Goal: Check status

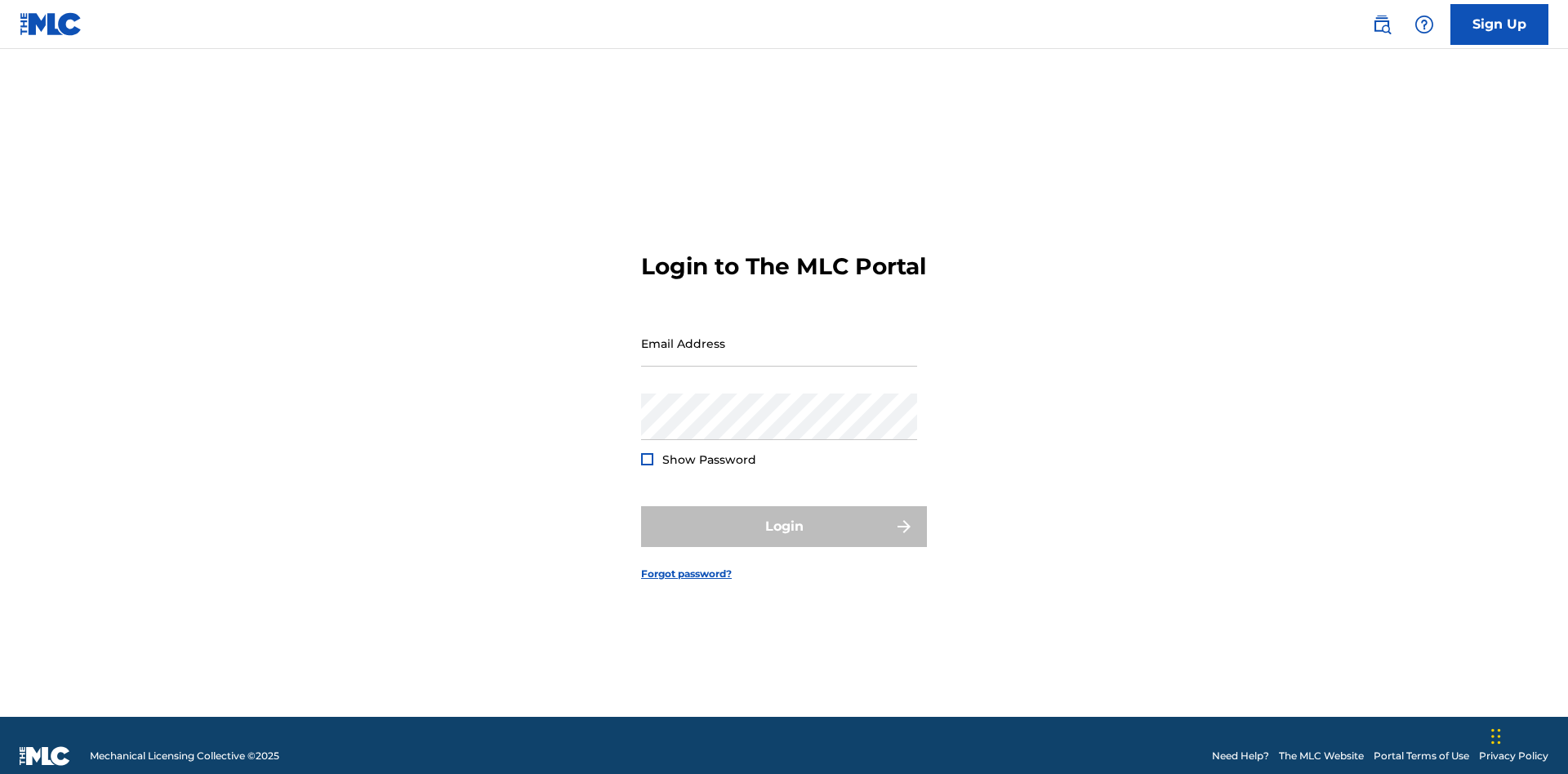
scroll to position [21, 0]
click at [779, 336] on input "Email Address" at bounding box center [778, 343] width 276 height 46
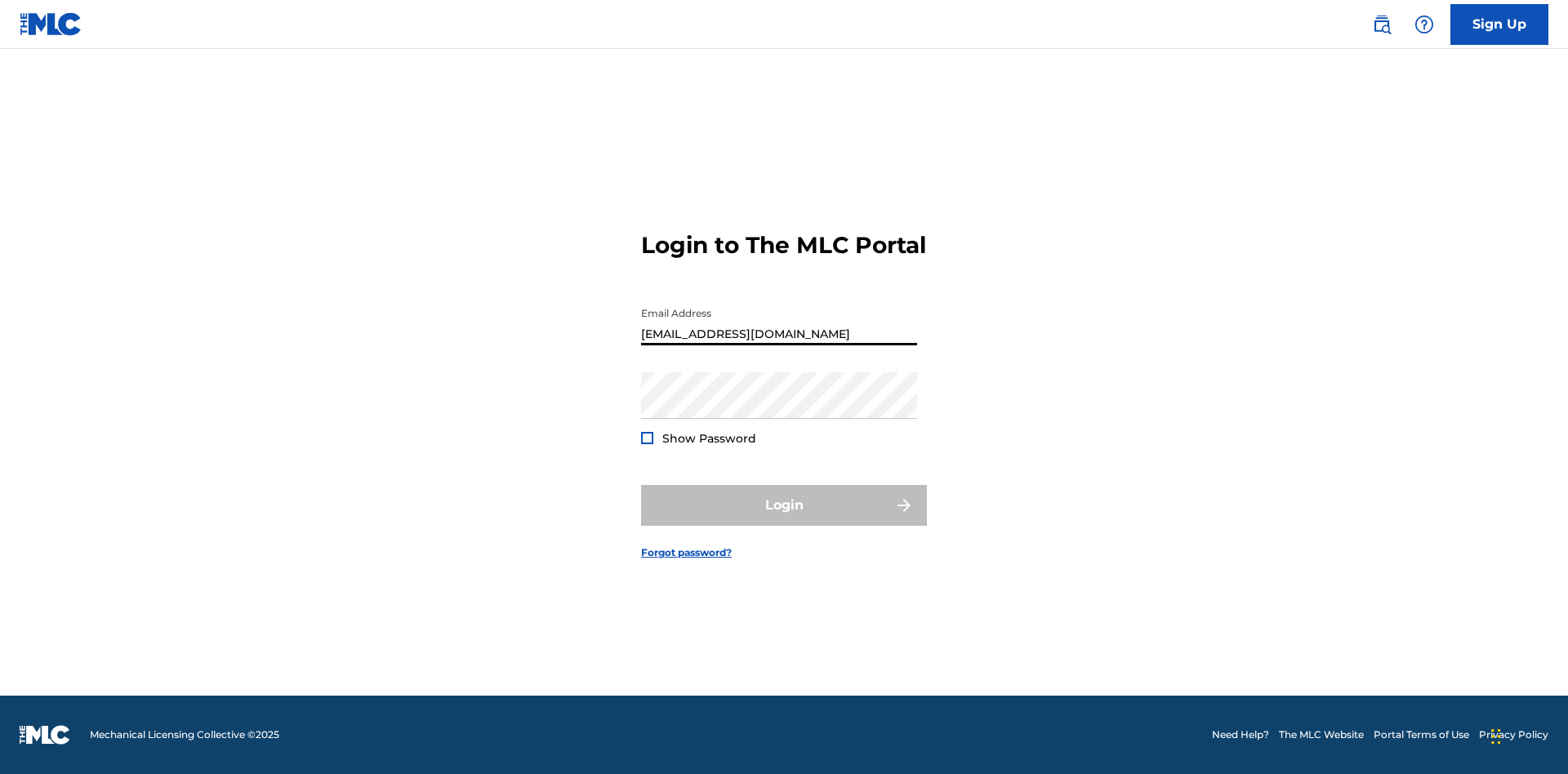
scroll to position [0, 52]
type input "[EMAIL_ADDRESS][DOMAIN_NAME]"
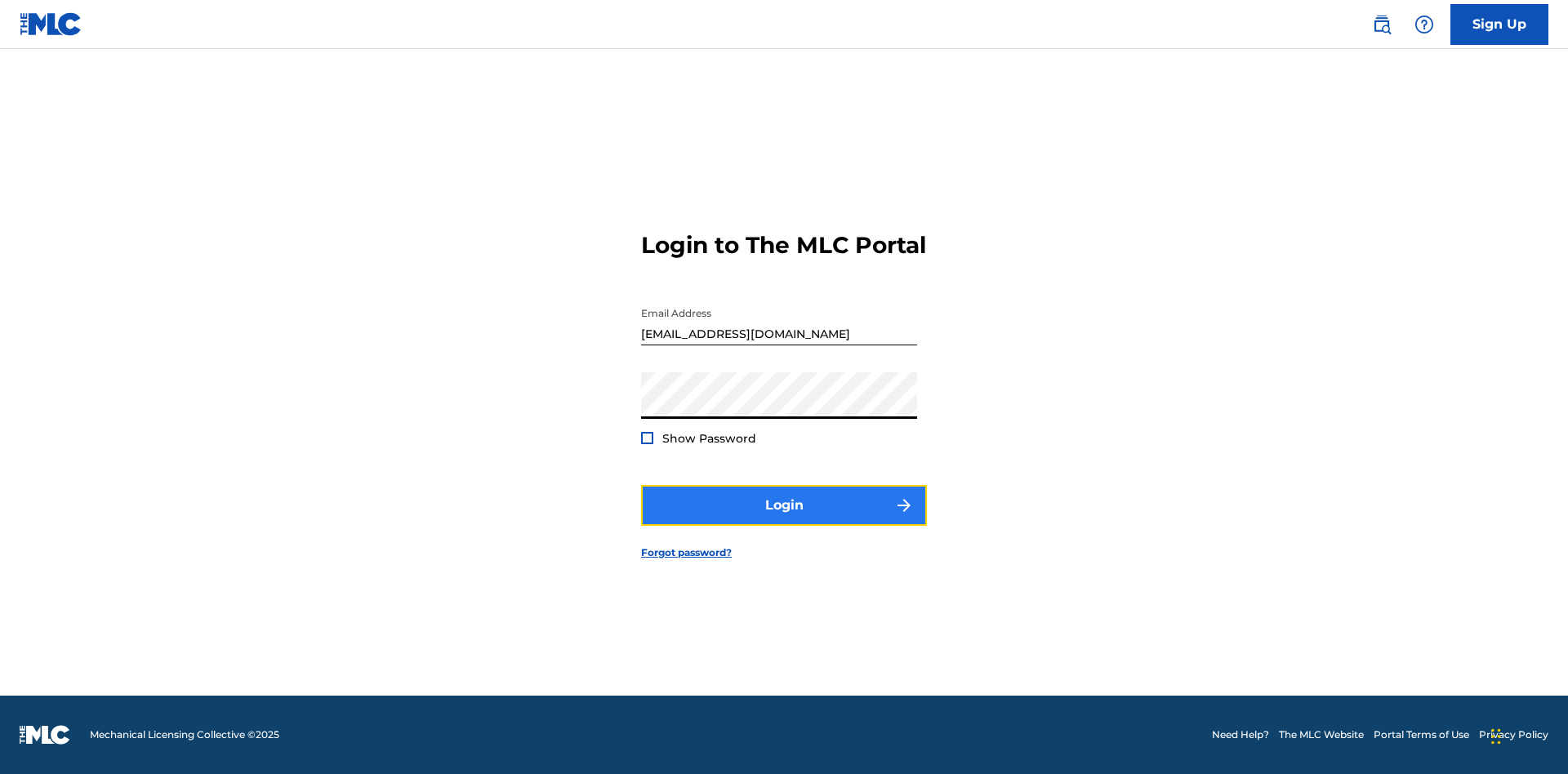
click at [784, 519] on button "Login" at bounding box center [784, 506] width 286 height 41
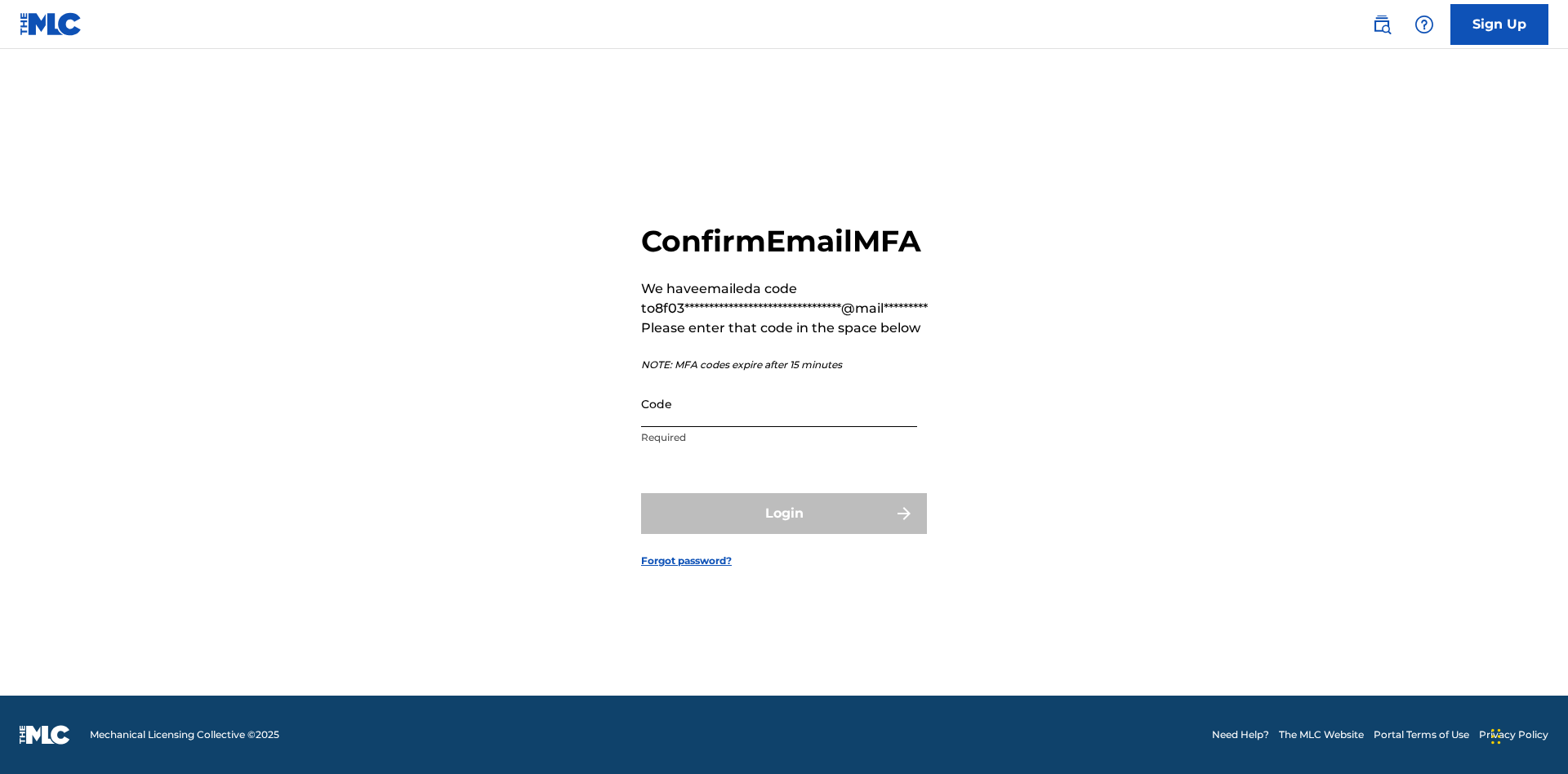
click at [779, 404] on input "Code" at bounding box center [778, 404] width 276 height 46
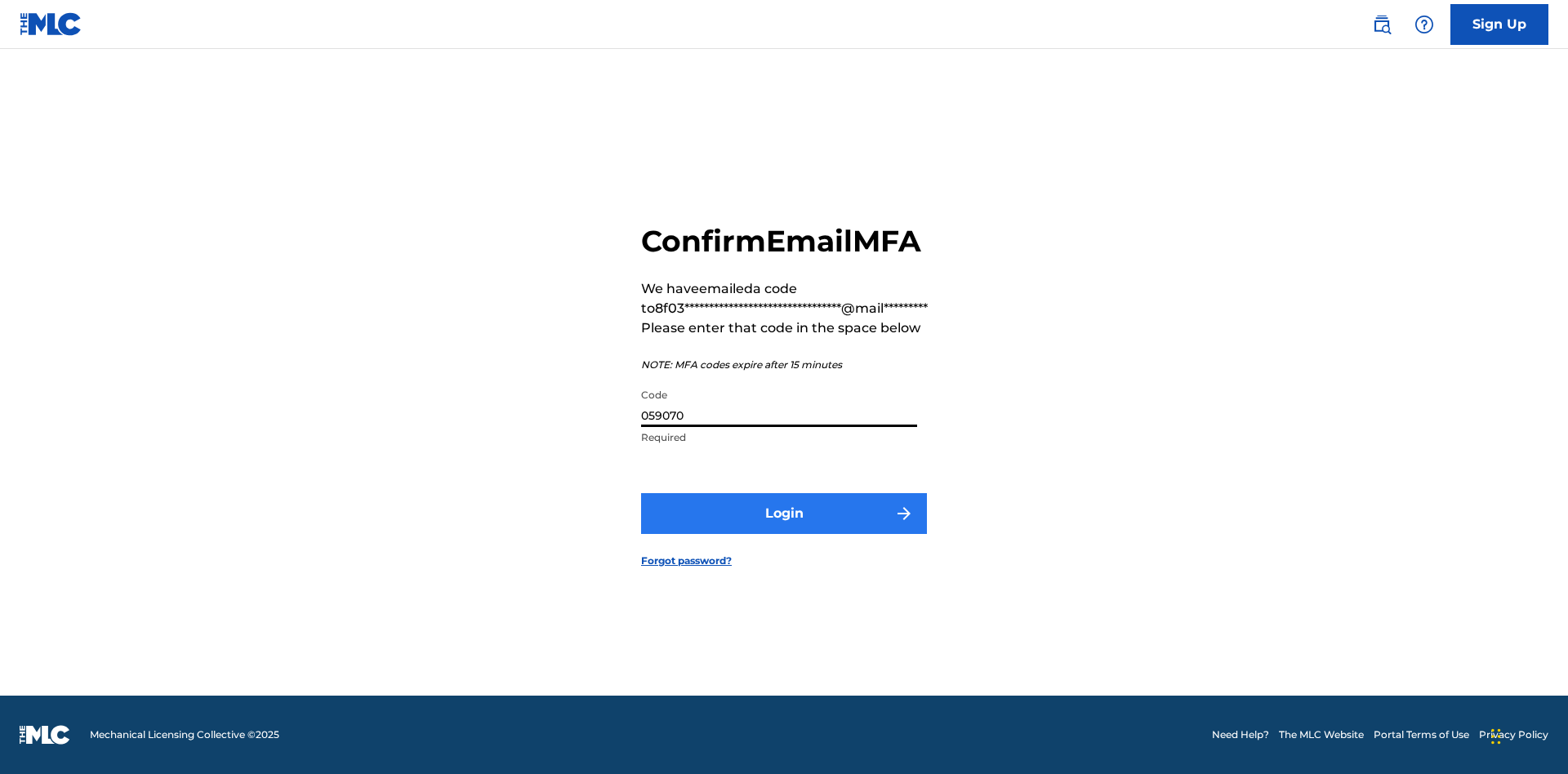
type input "059070"
click at [784, 513] on button "Login" at bounding box center [784, 513] width 286 height 41
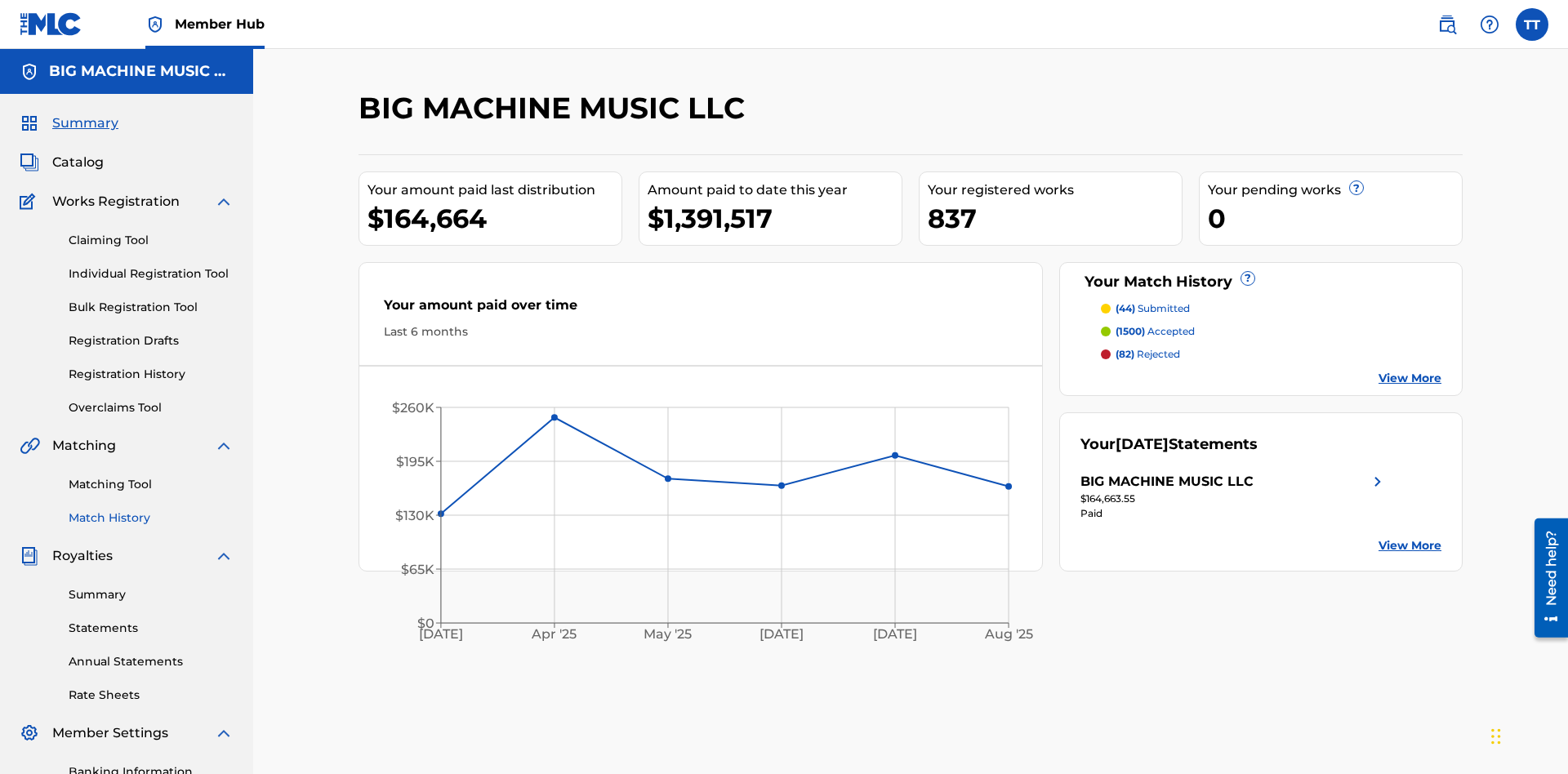
click at [151, 510] on link "Match History" at bounding box center [151, 519] width 165 height 17
